Goal: Information Seeking & Learning: Learn about a topic

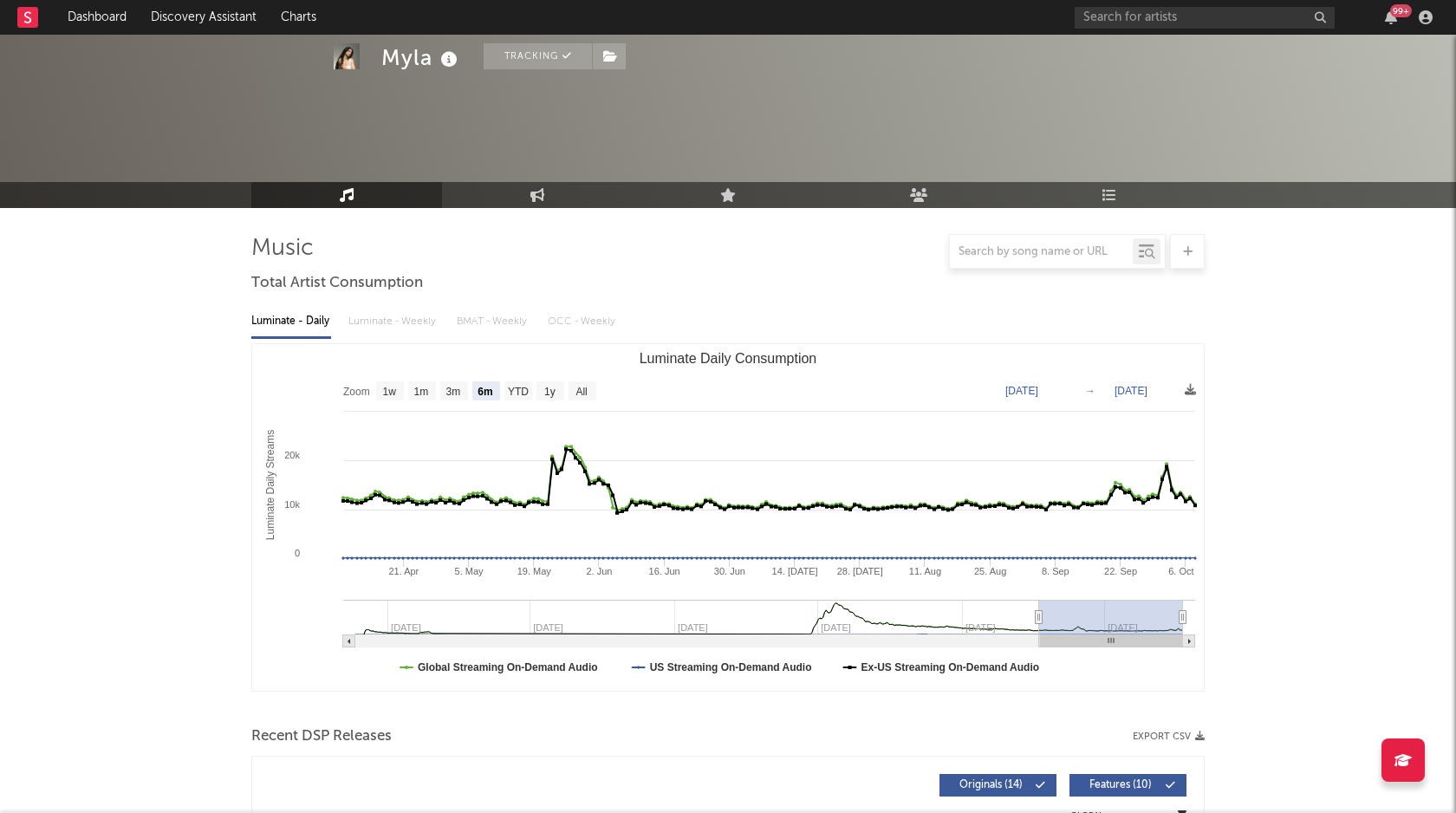
select select "6m"
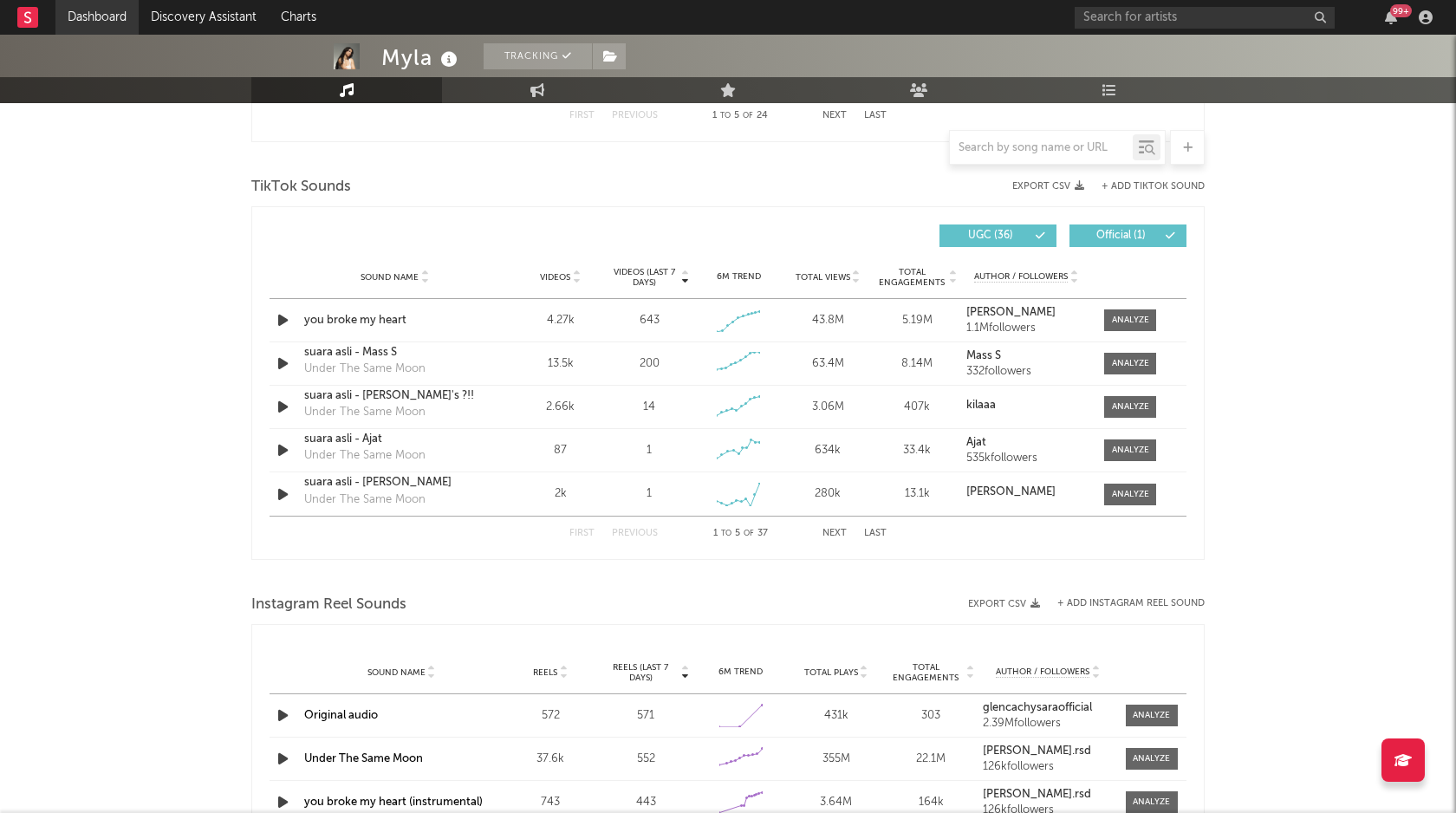
click at [103, 14] on link "Dashboard" at bounding box center [97, 17] width 83 height 35
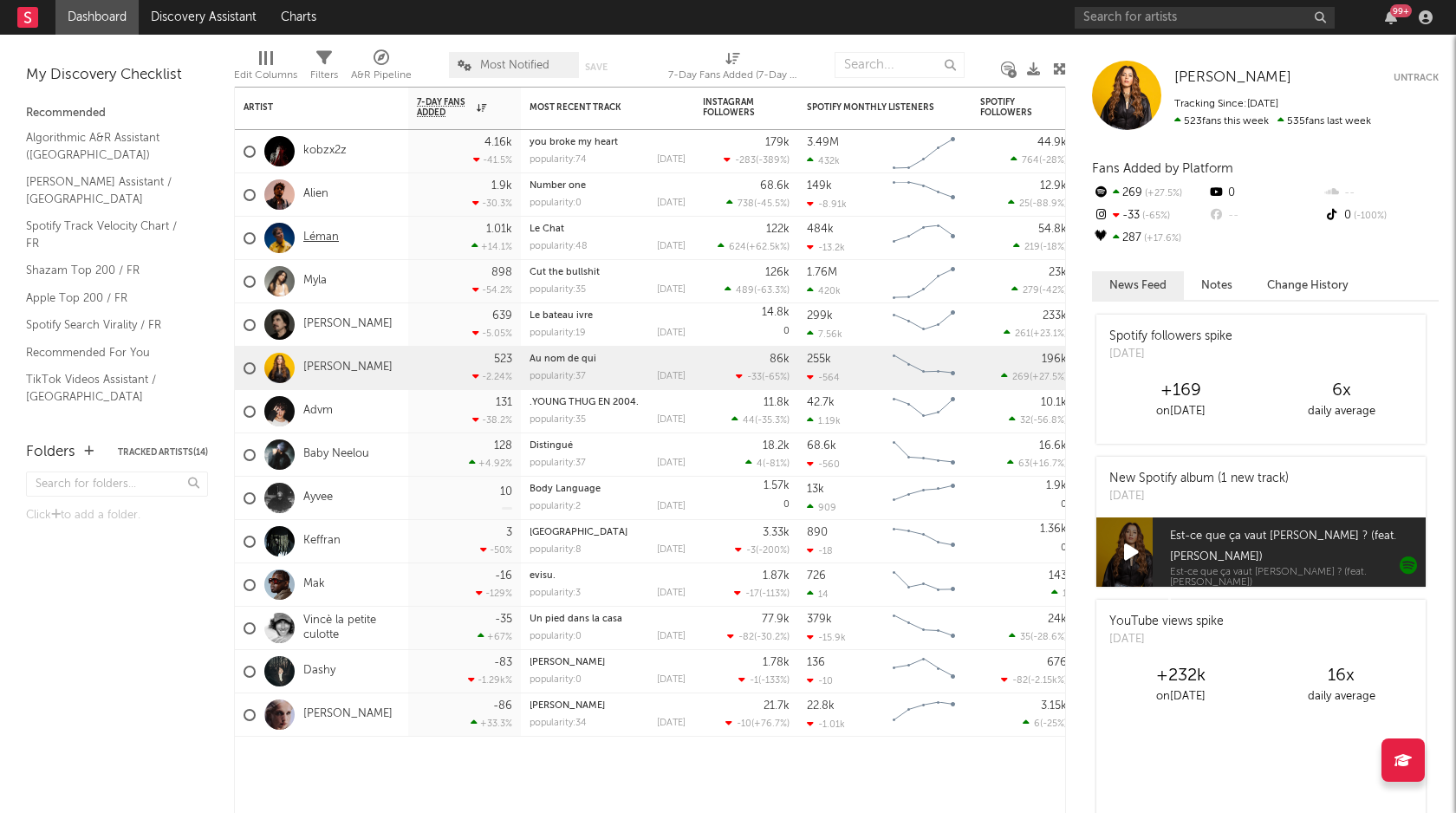
click at [318, 232] on link "Léman" at bounding box center [321, 238] width 35 height 15
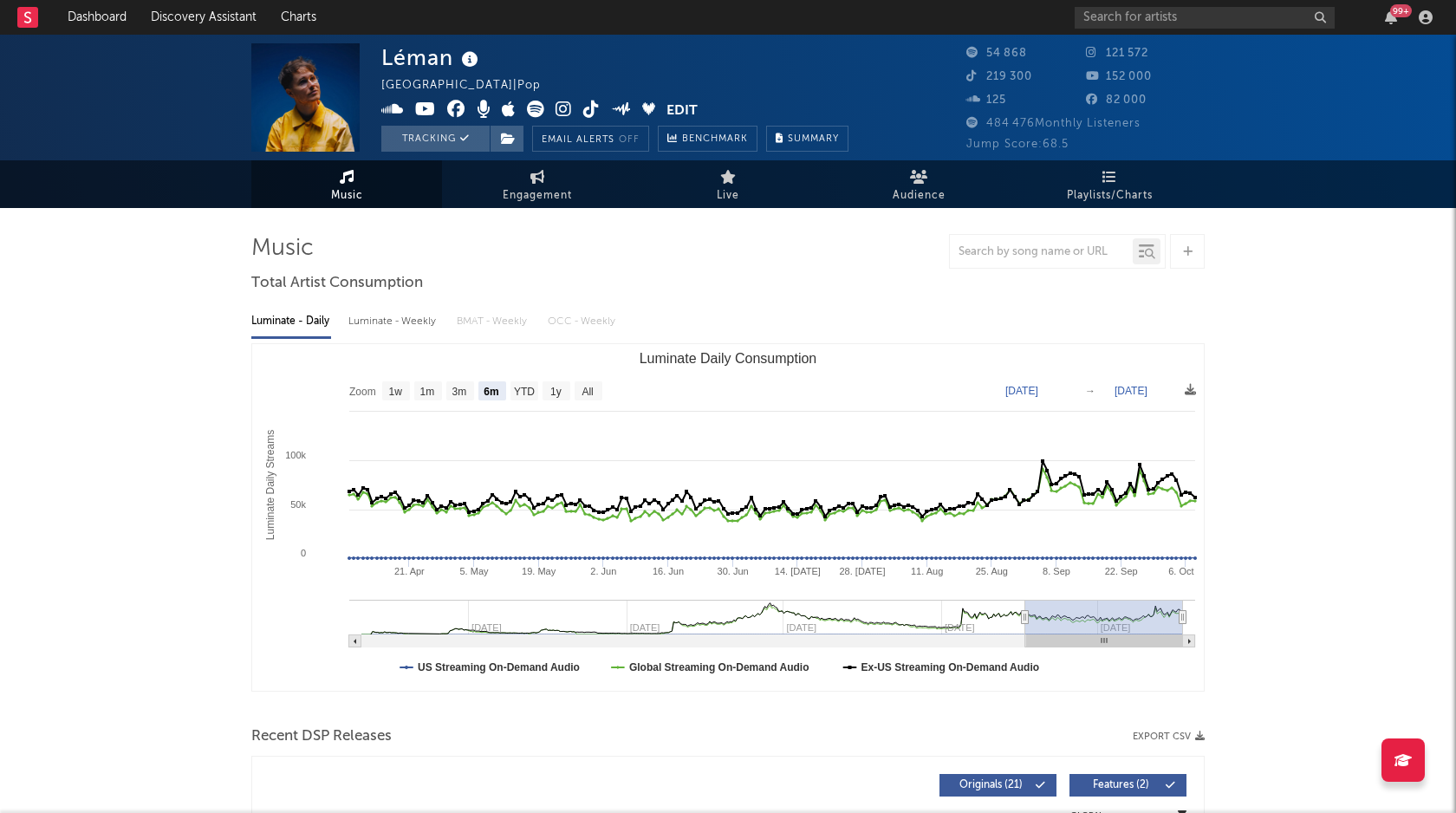
select select "6m"
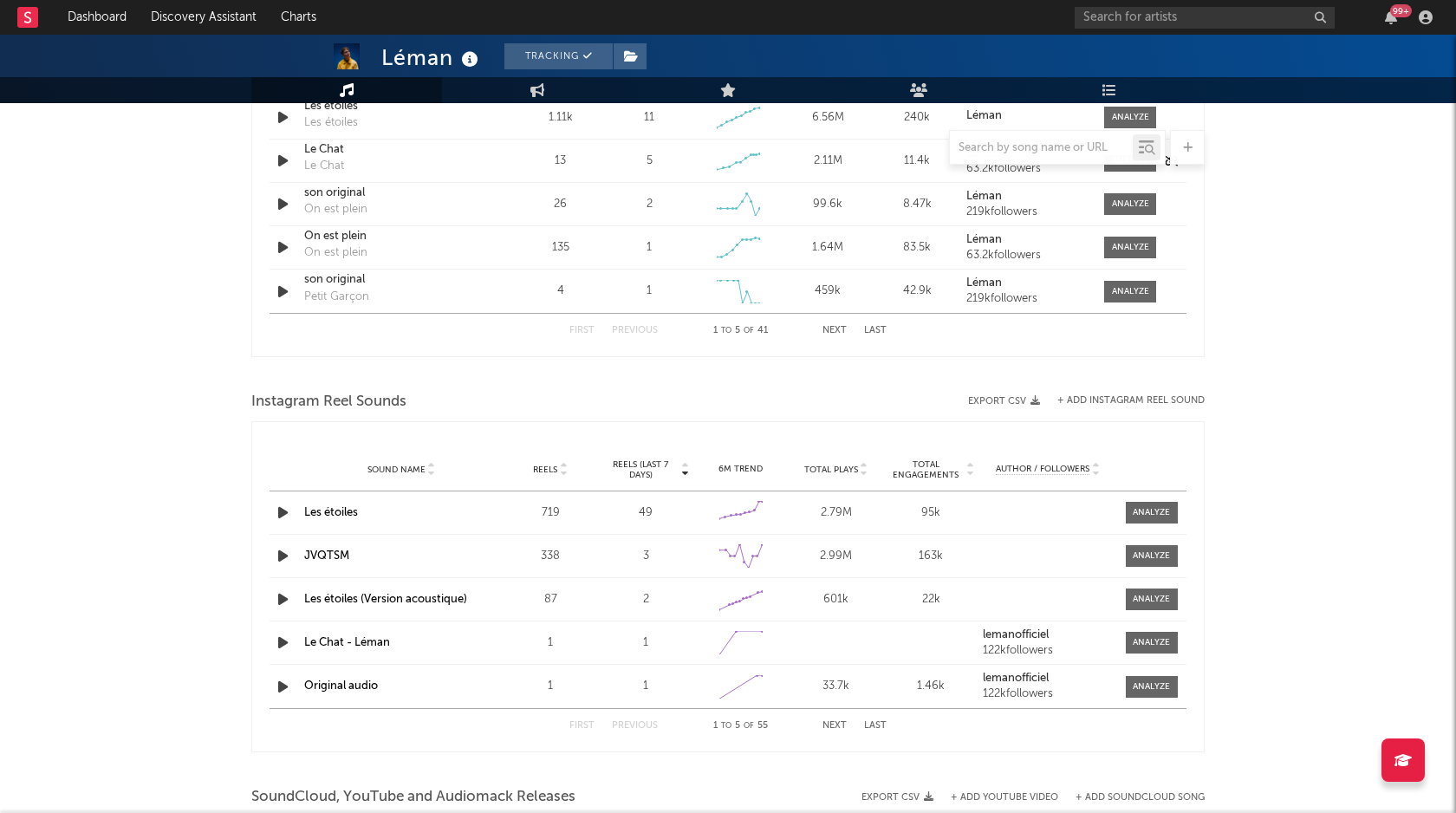
scroll to position [1321, 0]
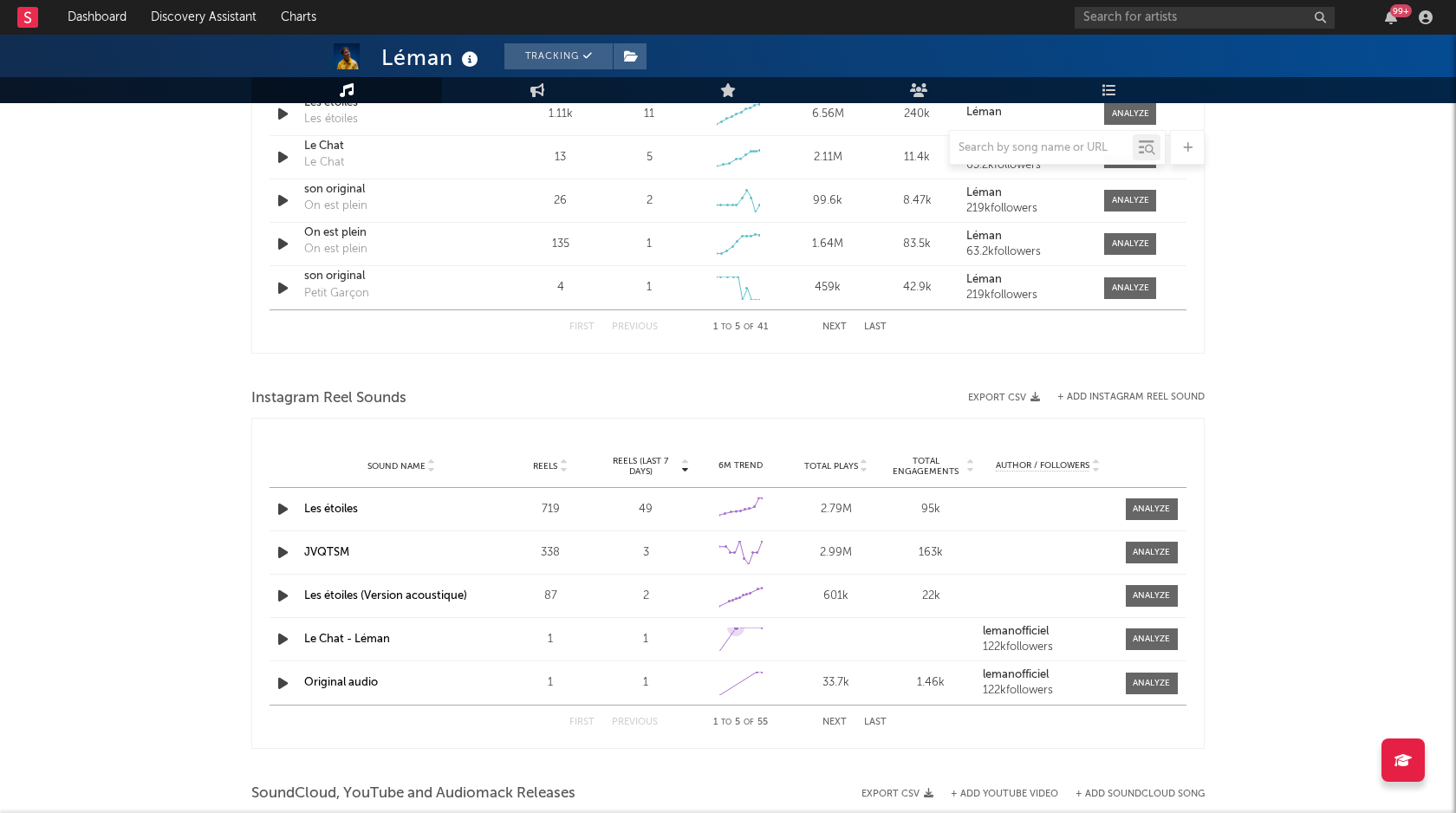
click at [732, 631] on icon at bounding box center [736, 627] width 18 height 18
click at [764, 630] on div "Created with Highcharts 10.3.3" at bounding box center [740, 639] width 52 height 32
click at [755, 628] on icon at bounding box center [762, 627] width 18 height 18
click at [1151, 645] on span at bounding box center [1151, 639] width 52 height 21
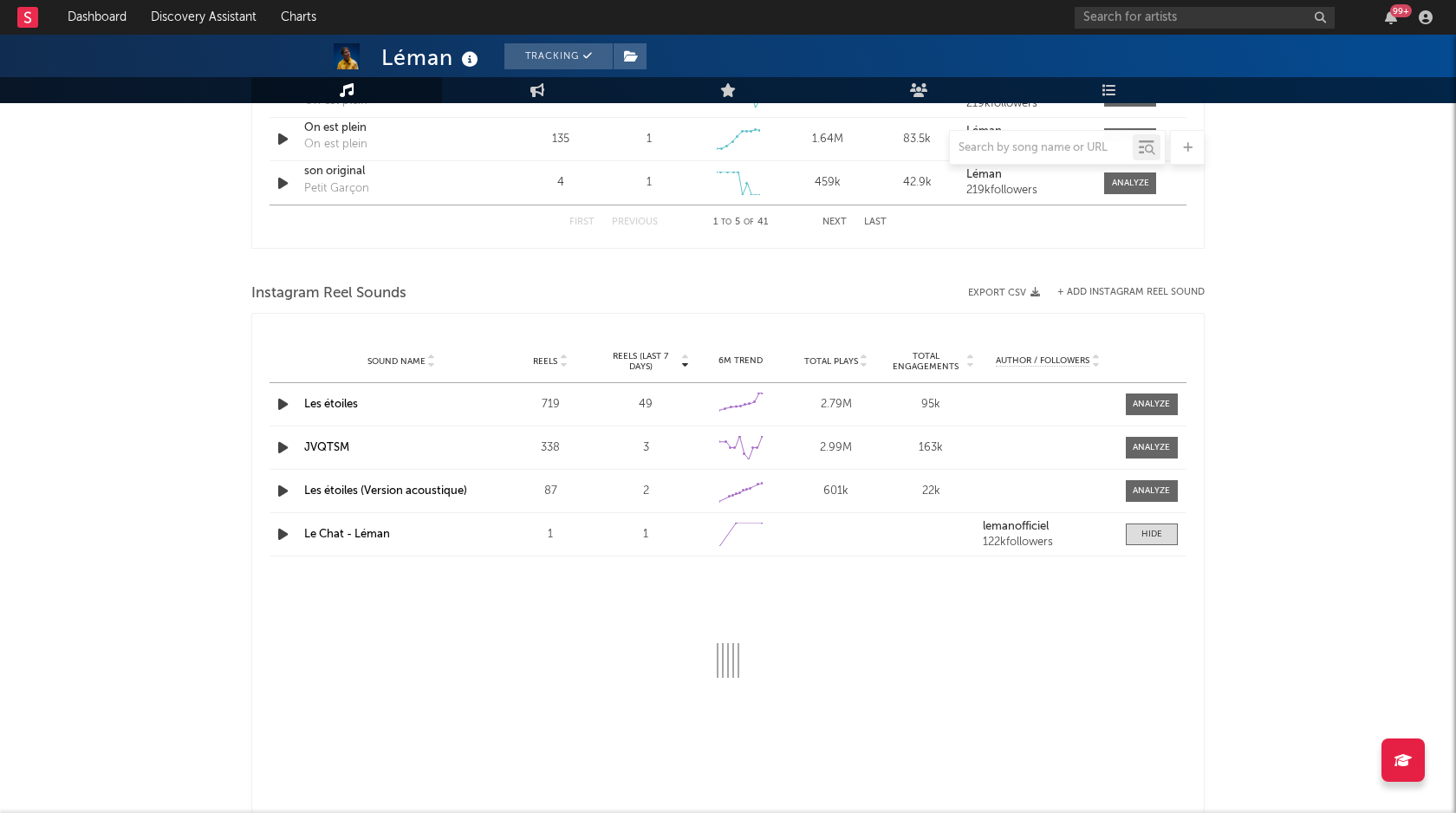
select select "1w"
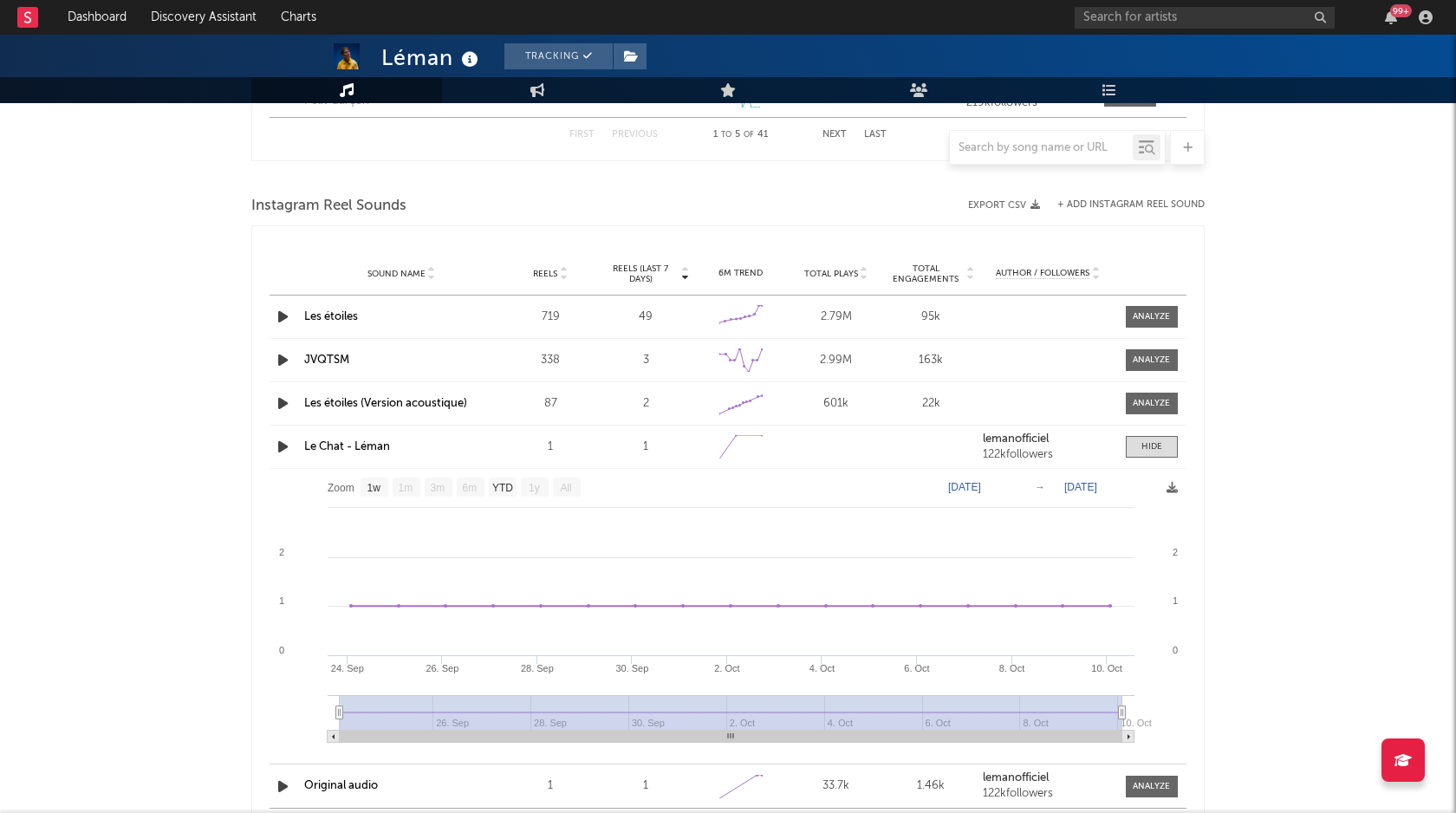
scroll to position [1542, 0]
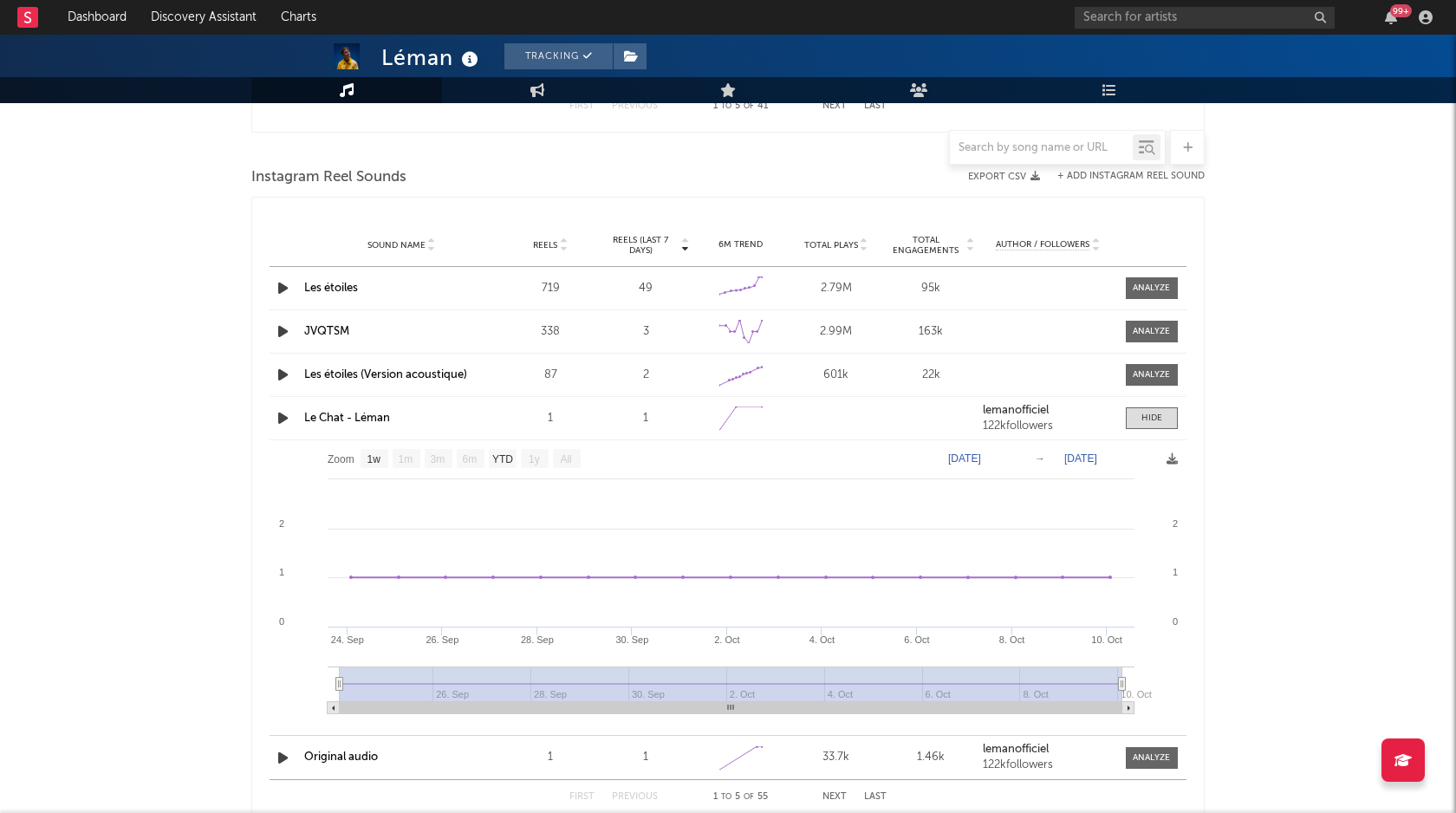
click at [547, 413] on div "1" at bounding box center [550, 418] width 87 height 18
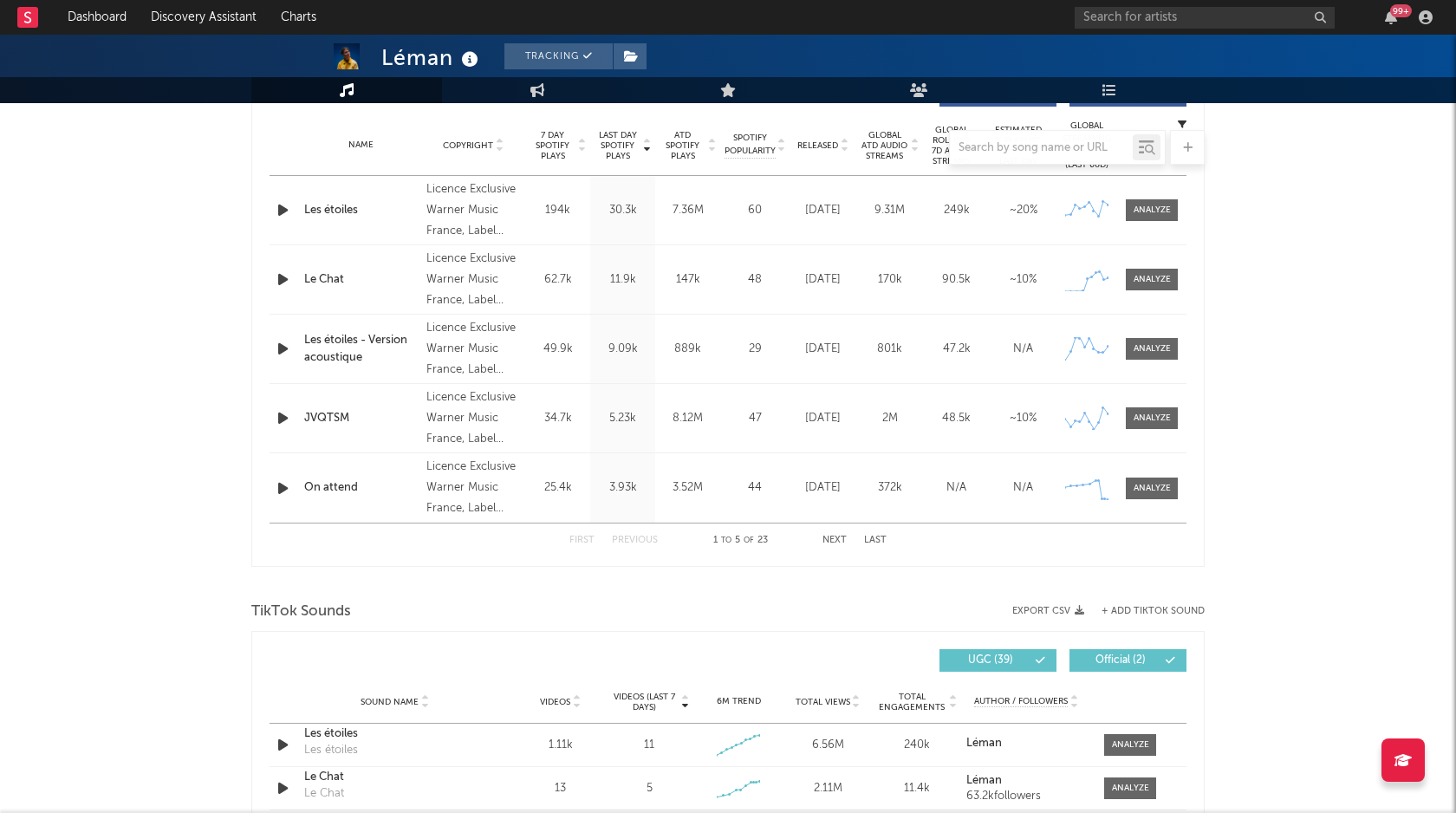
scroll to position [0, 0]
